Goal: Browse casually: Explore the website without a specific task or goal

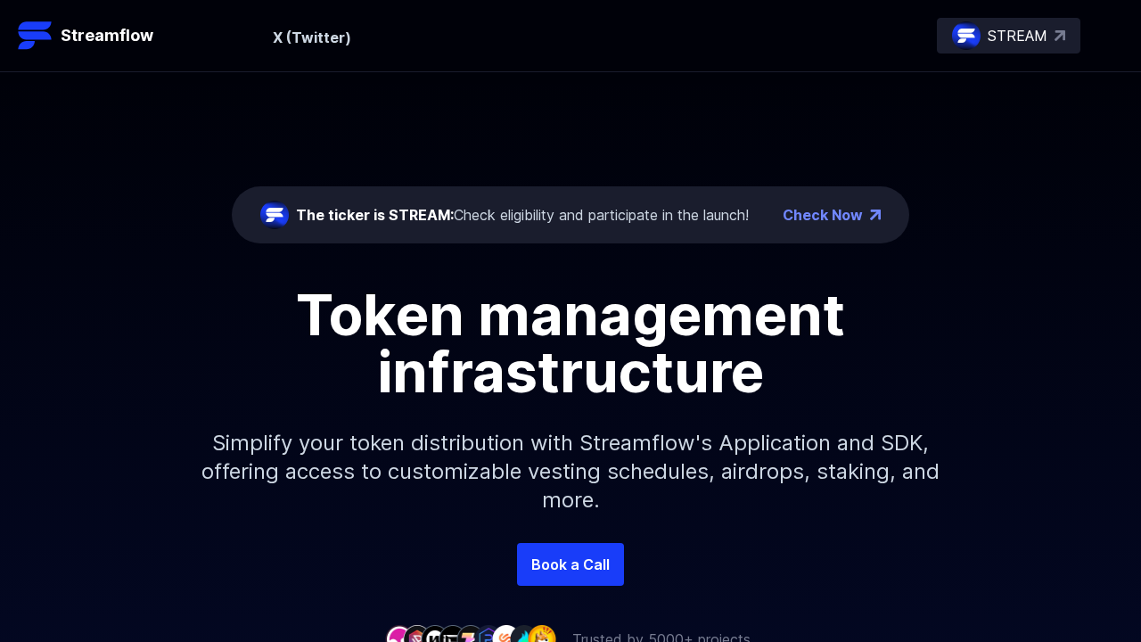
click at [1, 1] on header "Streamflow STREAM Overview Streamflow features an all-in-one token distribution…" at bounding box center [570, 36] width 1141 height 72
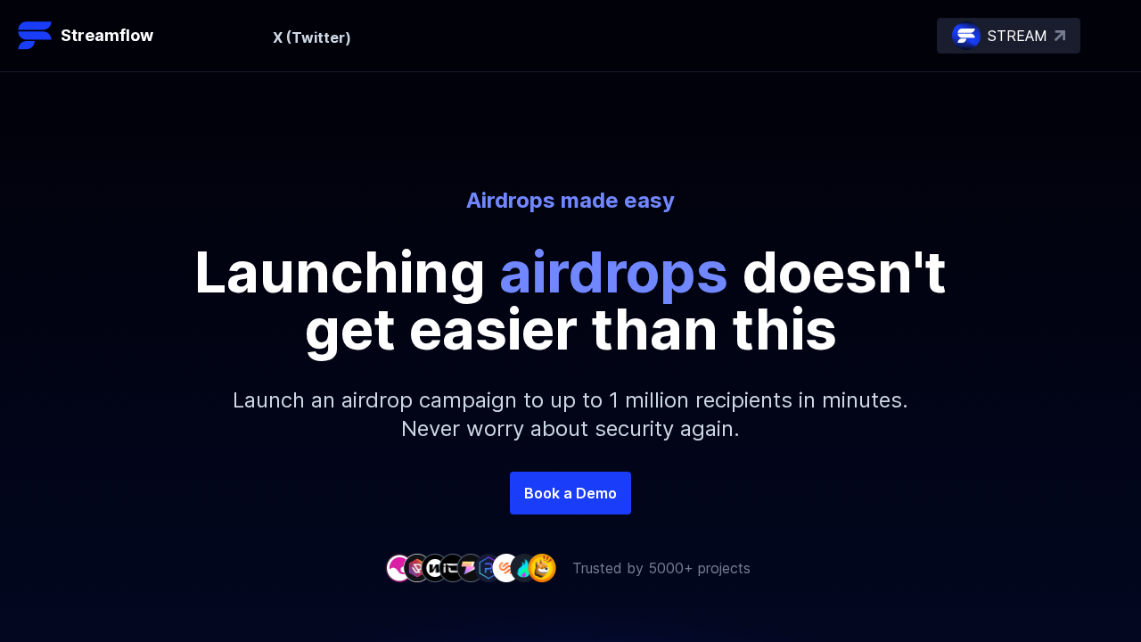
click at [1, 1] on header "Streamflow STREAM Overview Streamflow features an all-in-one token distribution…" at bounding box center [570, 36] width 1141 height 72
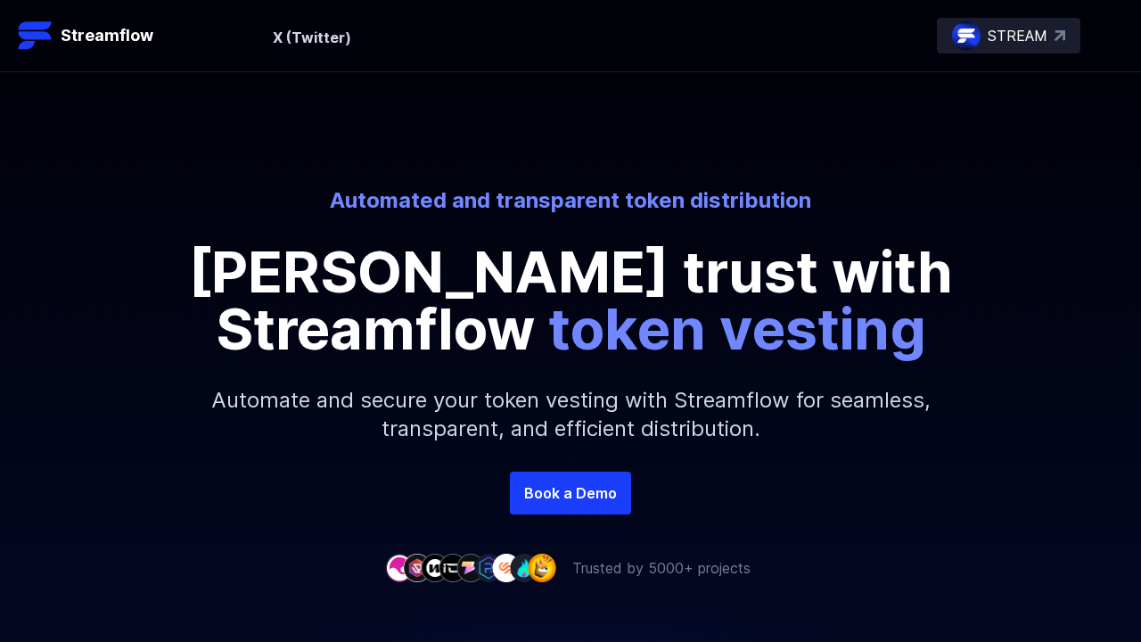
click at [1, 1] on header "Streamflow STREAM Overview Streamflow features an all-in-one token distribution…" at bounding box center [570, 36] width 1141 height 72
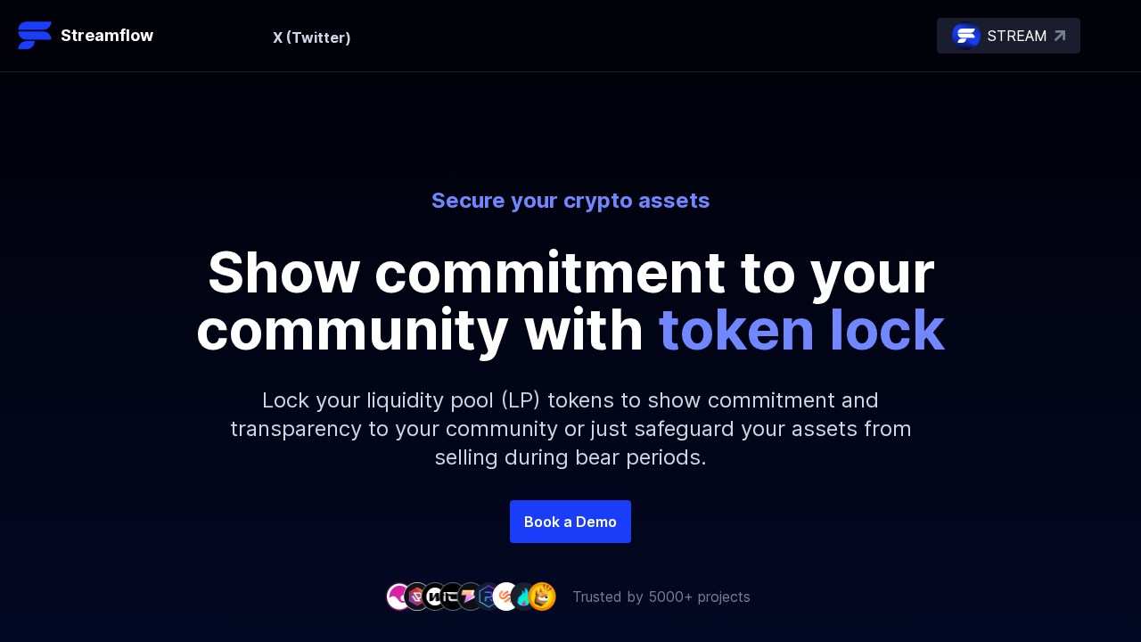
click at [1, 1] on header "Streamflow STREAM Overview Streamflow features an all-in-one token distribution…" at bounding box center [570, 36] width 1141 height 72
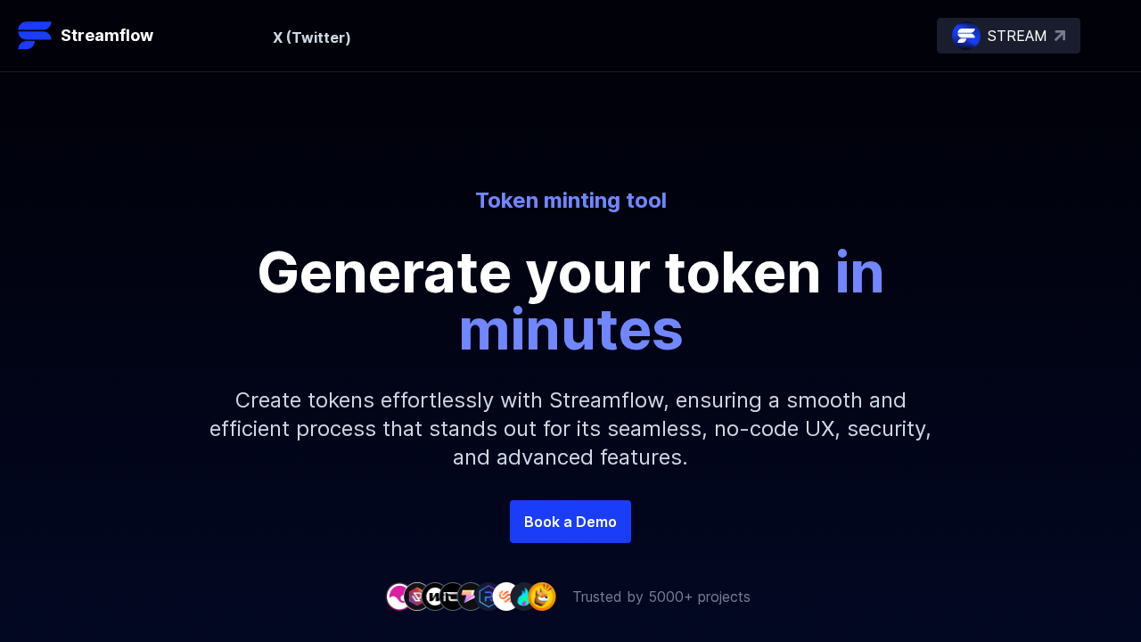
click at [1, 1] on header "Streamflow STREAM Overview Streamflow features an all-in-one token distribution…" at bounding box center [570, 36] width 1141 height 72
